Goal: Task Accomplishment & Management: Use online tool/utility

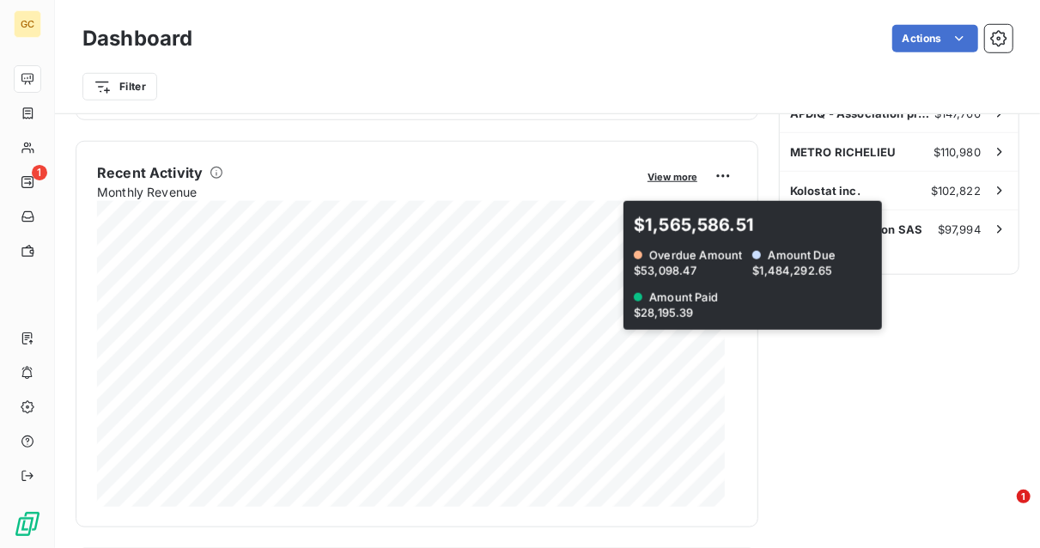
scroll to position [601, 0]
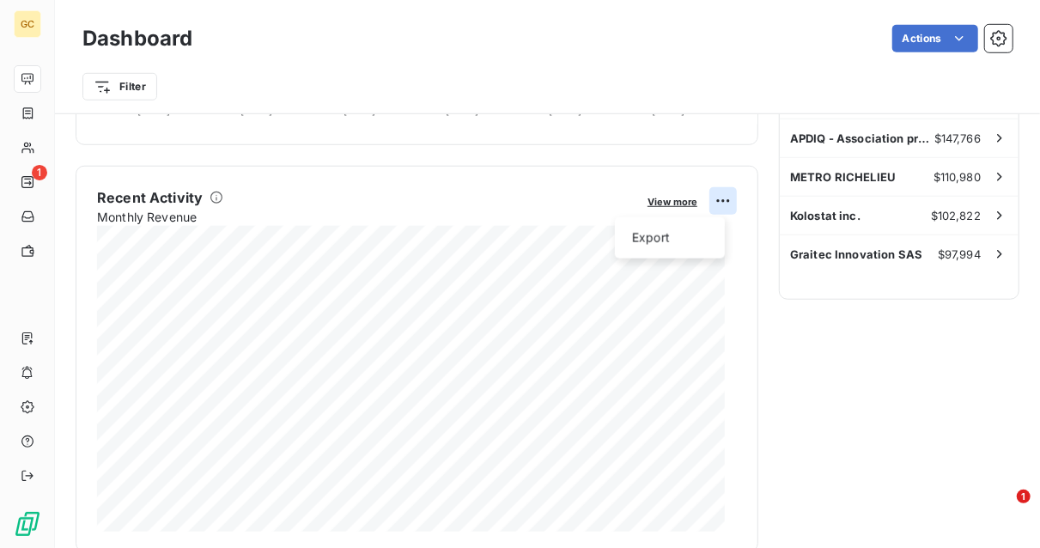
click at [716, 202] on html "GC 1 Dashboard Actions Filter Client Outstanding Balance View more $3,410,333.2…" at bounding box center [520, 274] width 1040 height 548
click at [708, 198] on html "GC 1 Dashboard Actions Filter Client Outstanding Balance View more $3,410,333.2…" at bounding box center [520, 274] width 1040 height 548
click at [654, 204] on span "View more" at bounding box center [672, 202] width 50 height 12
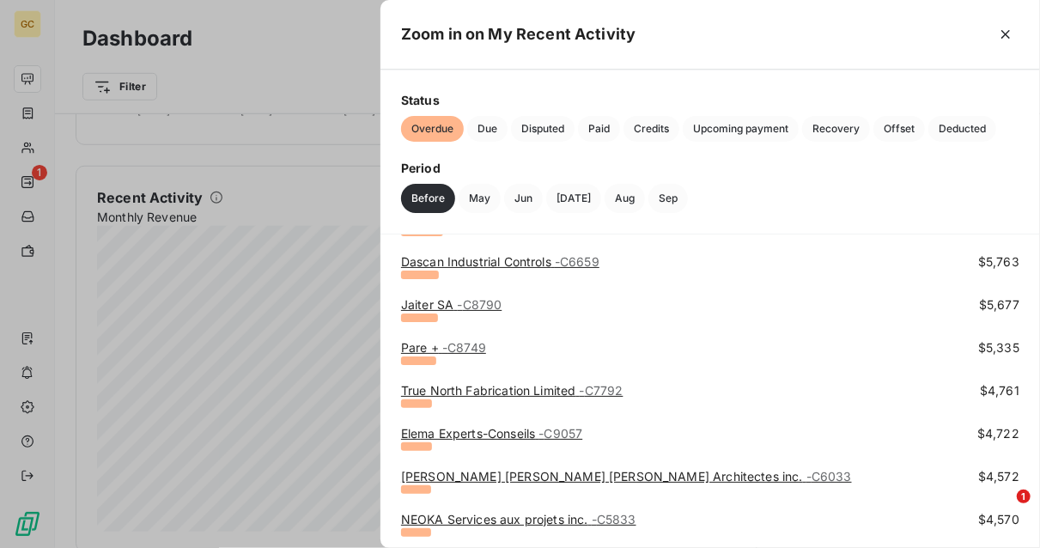
scroll to position [1116, 0]
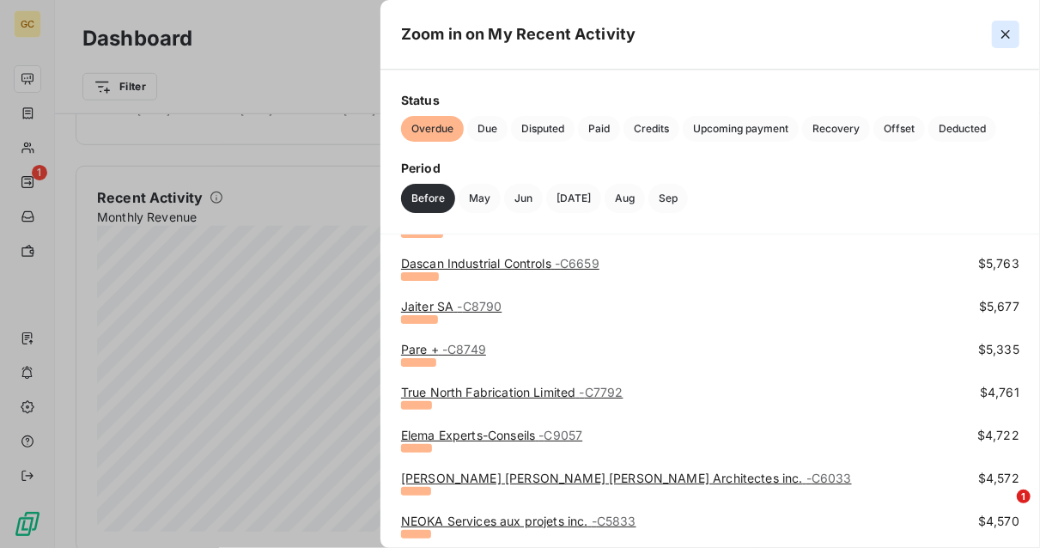
click at [1001, 33] on icon "button" at bounding box center [1005, 34] width 17 height 17
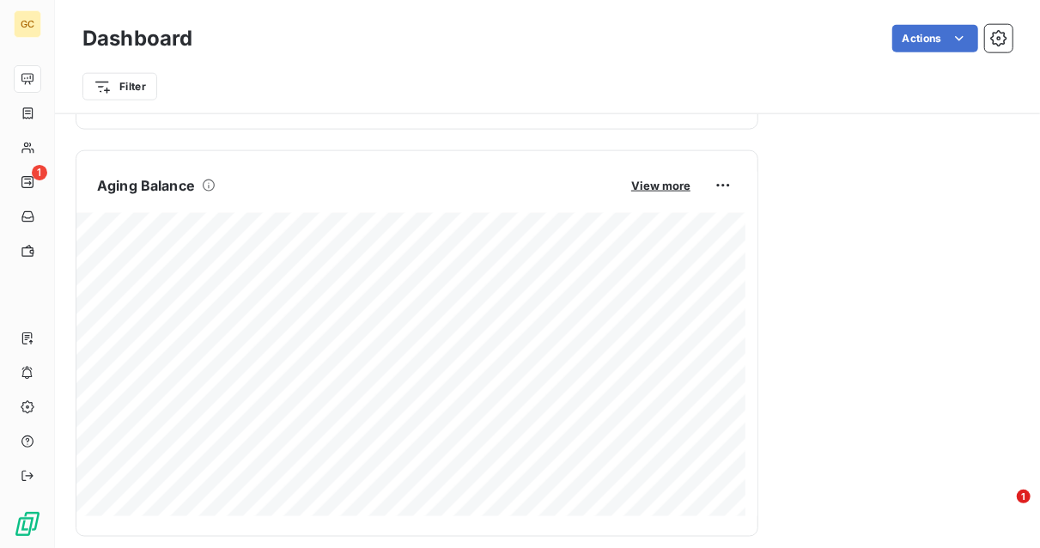
scroll to position [945, 0]
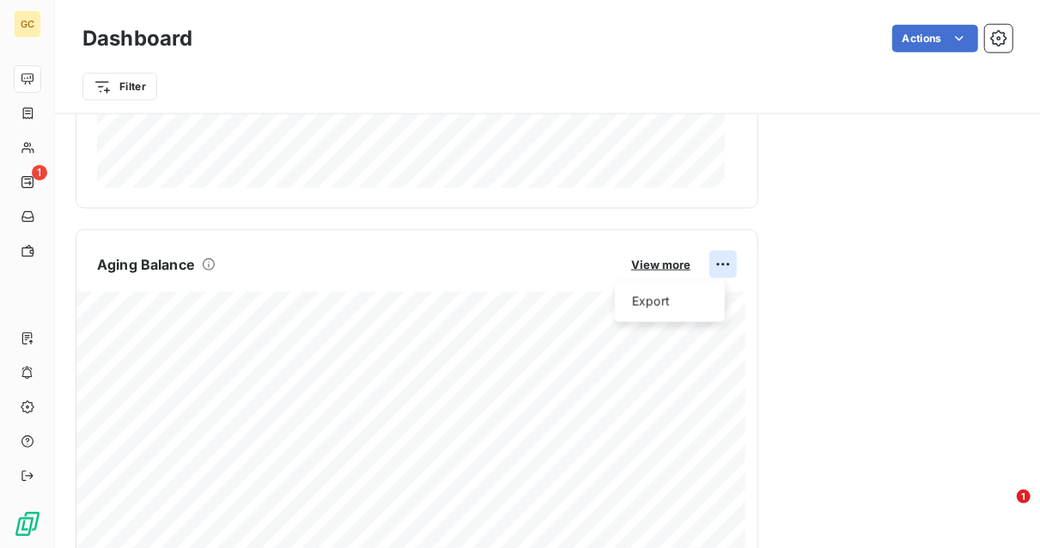
click at [712, 258] on html "GC 1 Dashboard Actions Filter Client Outstanding Balance View more $3,410,333.2…" at bounding box center [520, 274] width 1040 height 548
click at [657, 259] on html "GC 1 Dashboard Actions Filter Client Outstanding Balance View more $3,410,333.2…" at bounding box center [520, 274] width 1040 height 548
click at [653, 262] on span "View more" at bounding box center [660, 265] width 59 height 14
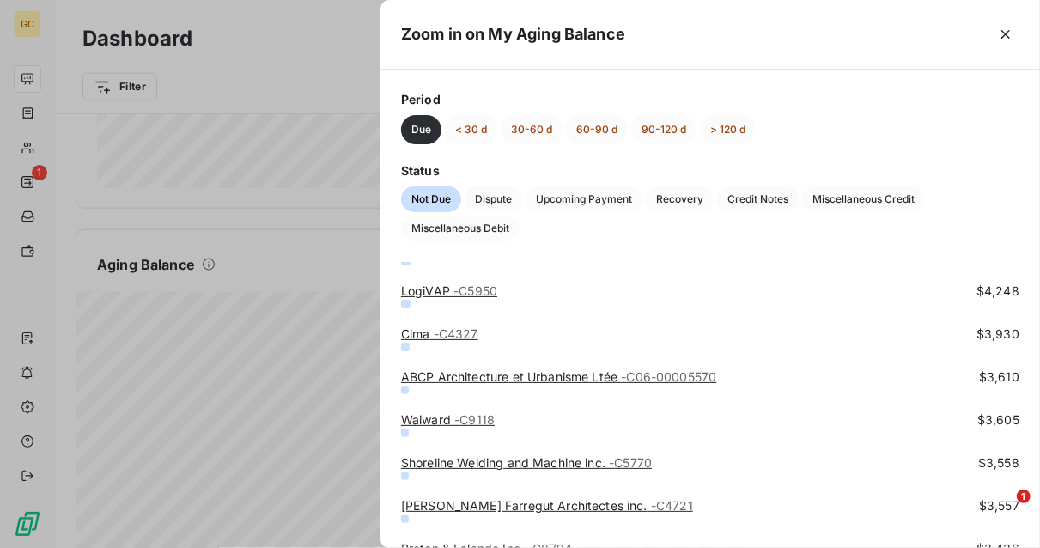
scroll to position [2404, 0]
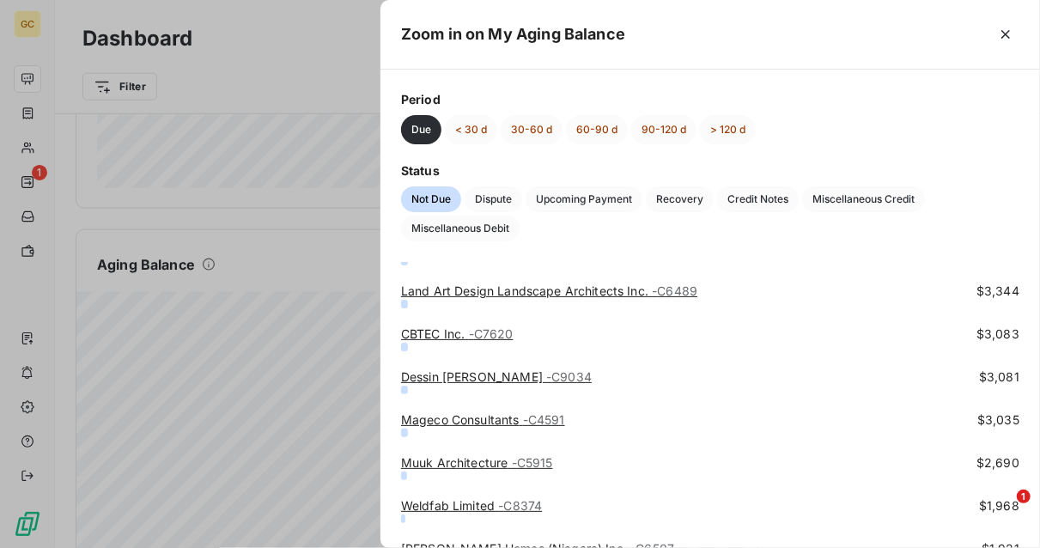
click at [294, 39] on div at bounding box center [520, 274] width 1040 height 548
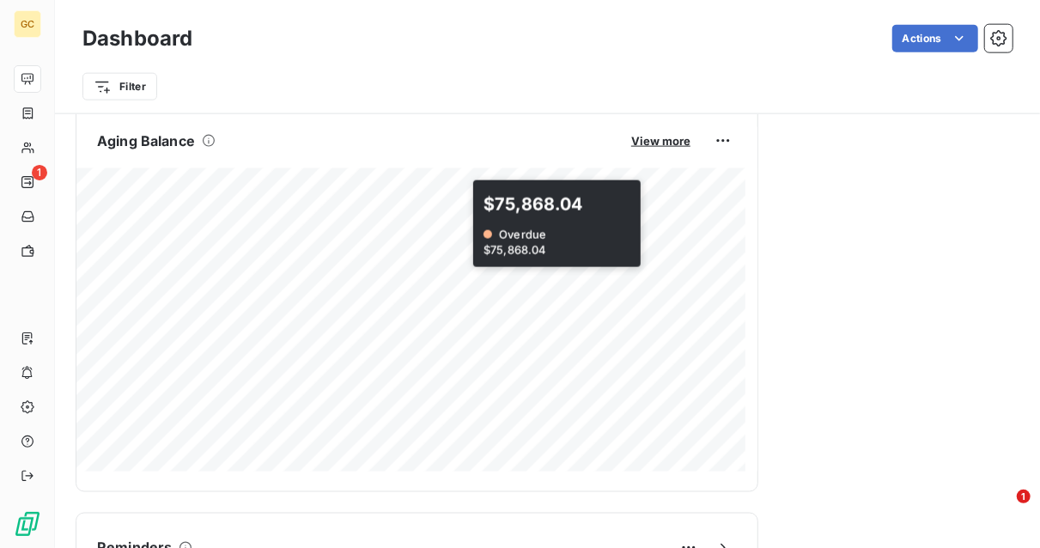
scroll to position [995, 0]
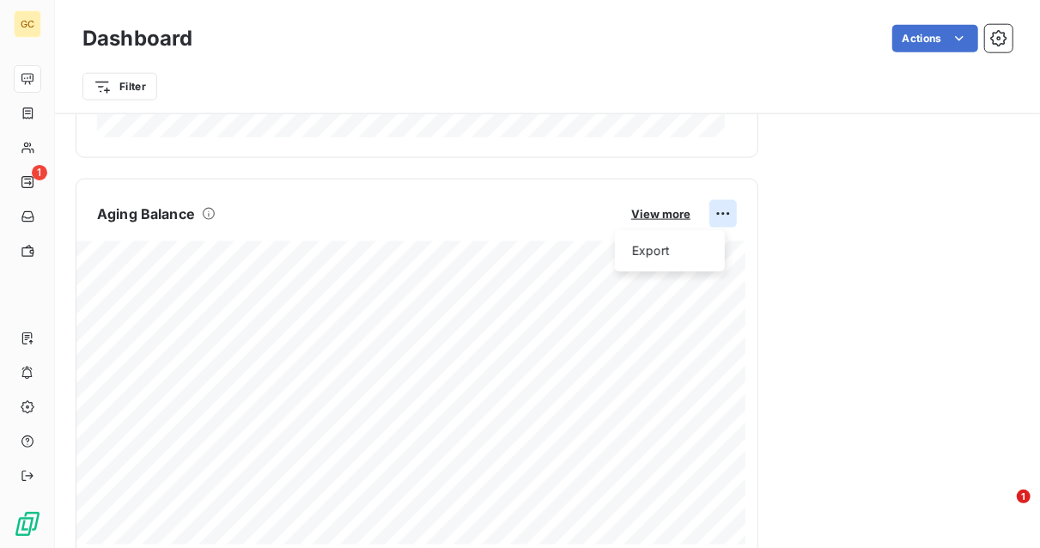
click at [713, 212] on html "GC 1 Dashboard Actions Filter Client Outstanding Balance View more $3,410,333.2…" at bounding box center [520, 274] width 1040 height 548
click at [655, 243] on div "Export" at bounding box center [670, 250] width 96 height 27
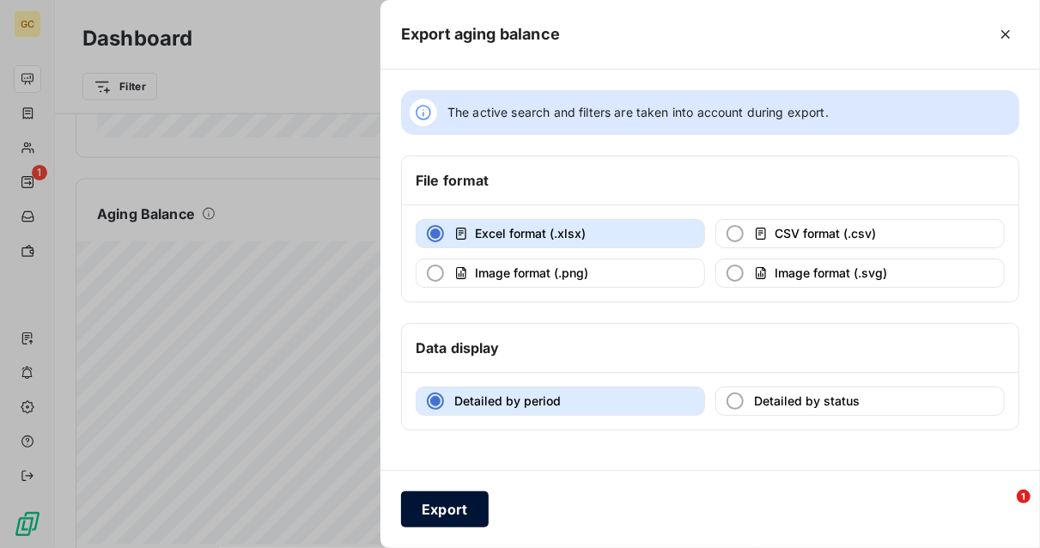
click at [447, 502] on button "Export" at bounding box center [445, 509] width 88 height 36
